Goal: Task Accomplishment & Management: Complete application form

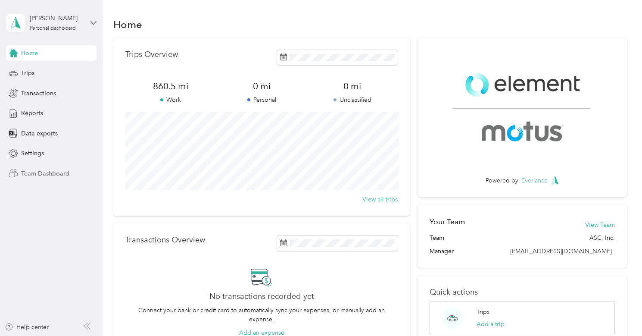
click at [61, 170] on span "Team Dashboard" at bounding box center [45, 173] width 48 height 9
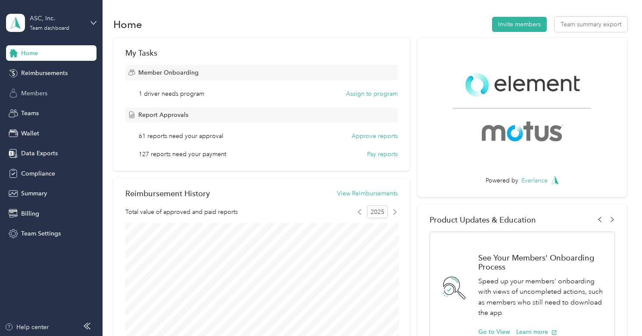
click at [42, 93] on span "Members" at bounding box center [34, 93] width 26 height 9
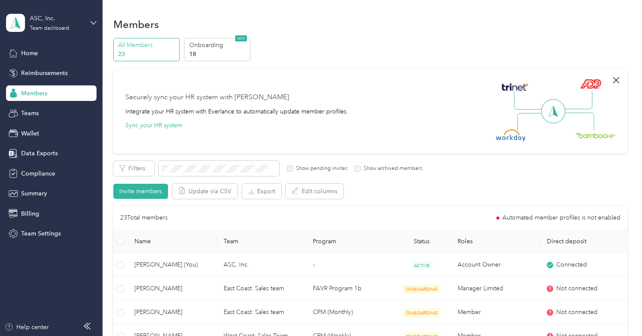
click at [618, 78] on icon "button" at bounding box center [616, 80] width 10 height 10
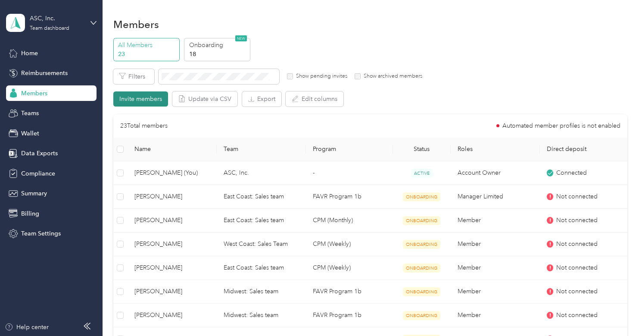
click at [148, 97] on button "Invite members" at bounding box center [140, 98] width 55 height 15
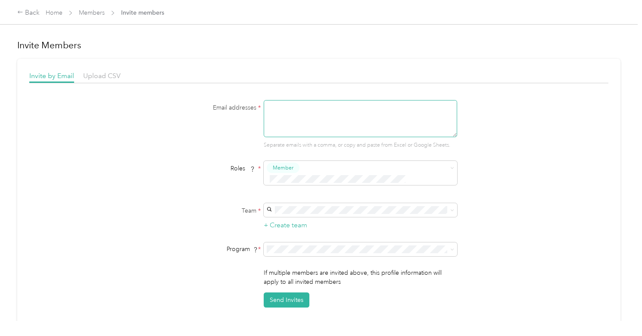
click at [313, 107] on textarea at bounding box center [361, 118] width 194 height 37
paste textarea "[EMAIL_ADDRESS][DOMAIN_NAME]"
type textarea "[EMAIL_ADDRESS][DOMAIN_NAME]"
click at [304, 215] on span "West Coast: Sales Team" at bounding box center [303, 213] width 64 height 7
click at [301, 203] on div "FAVR Program 1b (FAVR)" at bounding box center [362, 207] width 182 height 9
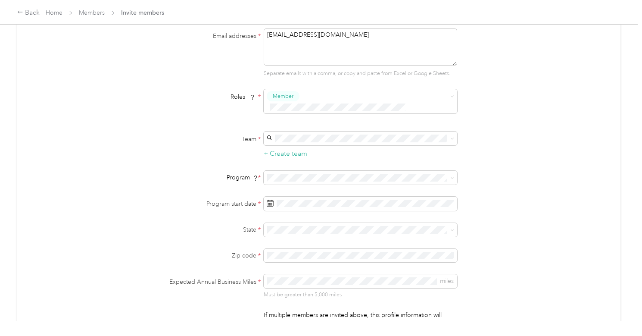
scroll to position [90, 0]
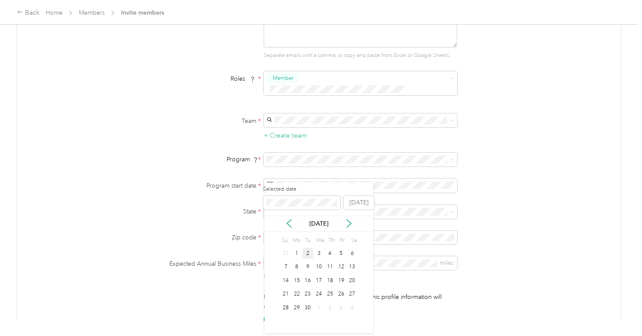
click at [304, 253] on div "2" at bounding box center [308, 253] width 11 height 11
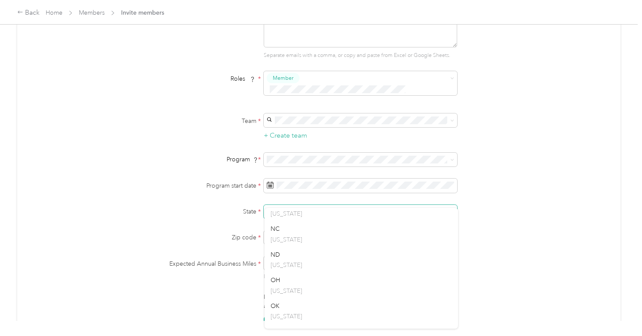
scroll to position [859, 0]
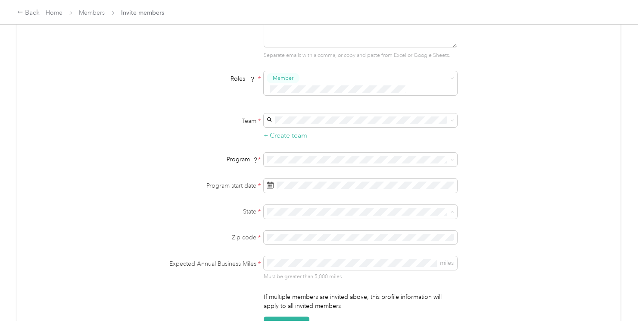
click at [280, 279] on span "OH" at bounding box center [275, 279] width 9 height 7
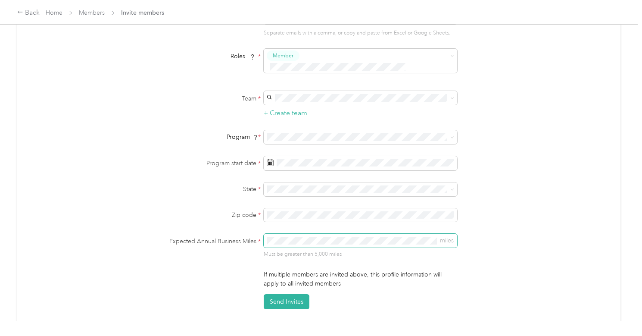
scroll to position [141, 0]
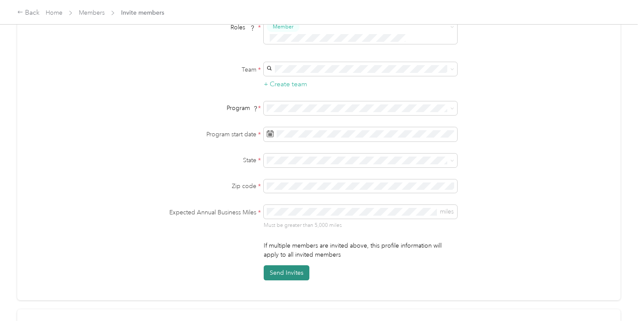
click at [283, 265] on button "Send Invites" at bounding box center [287, 272] width 46 height 15
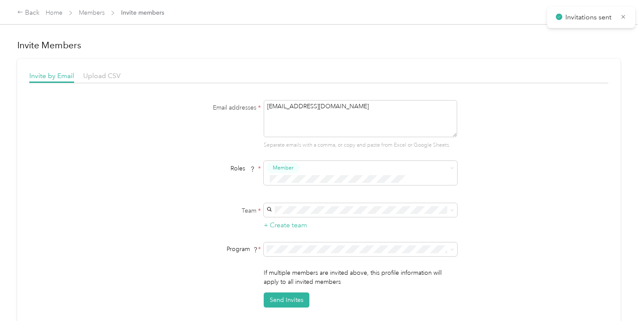
scroll to position [0, 0]
